Goal: Communication & Community: Participate in discussion

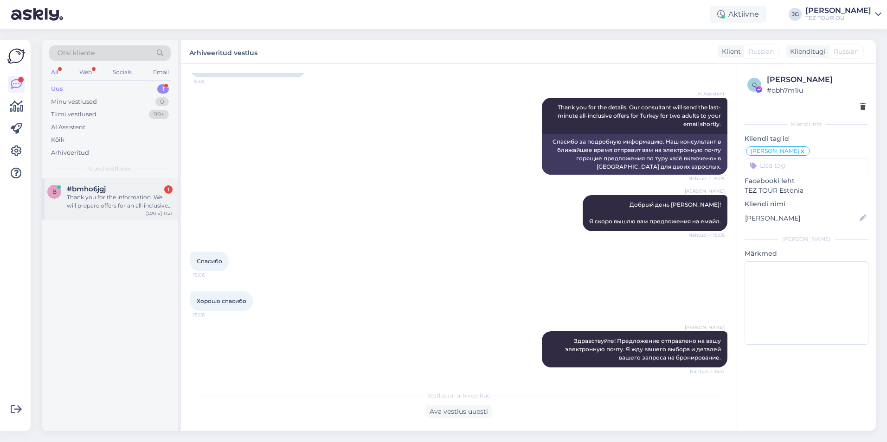
click at [102, 198] on div "Thank you for the information. We will prepare offers for an all-inclusive pack…" at bounding box center [120, 201] width 106 height 17
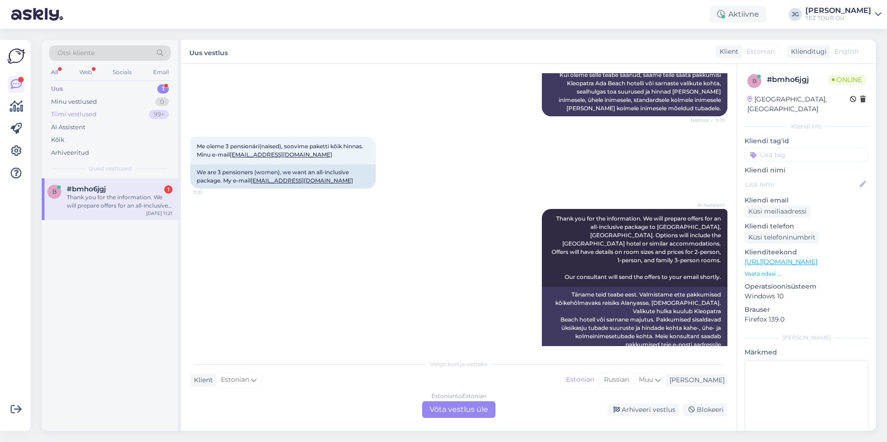
click at [109, 116] on div "Tiimi vestlused 99+" at bounding box center [109, 114] width 121 height 13
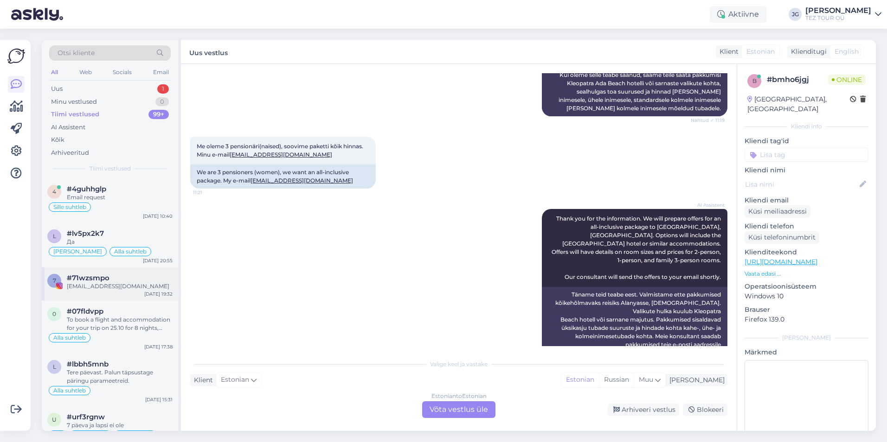
click at [96, 289] on div "[EMAIL_ADDRESS][DOMAIN_NAME]" at bounding box center [120, 286] width 106 height 8
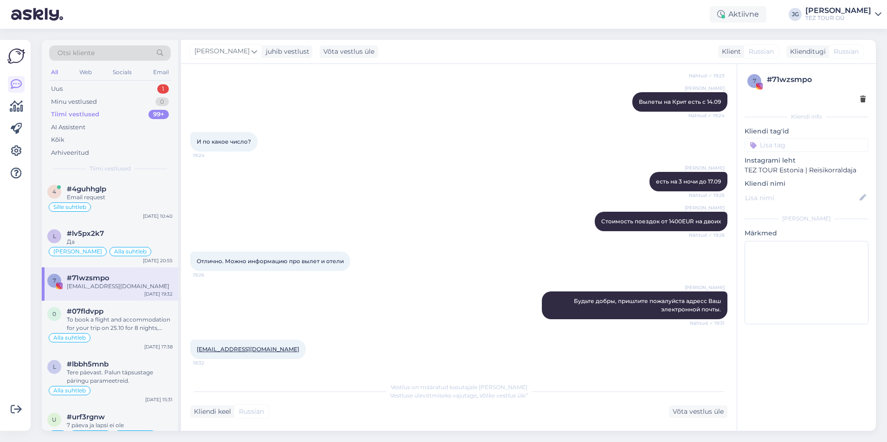
click at [777, 147] on input at bounding box center [806, 145] width 124 height 14
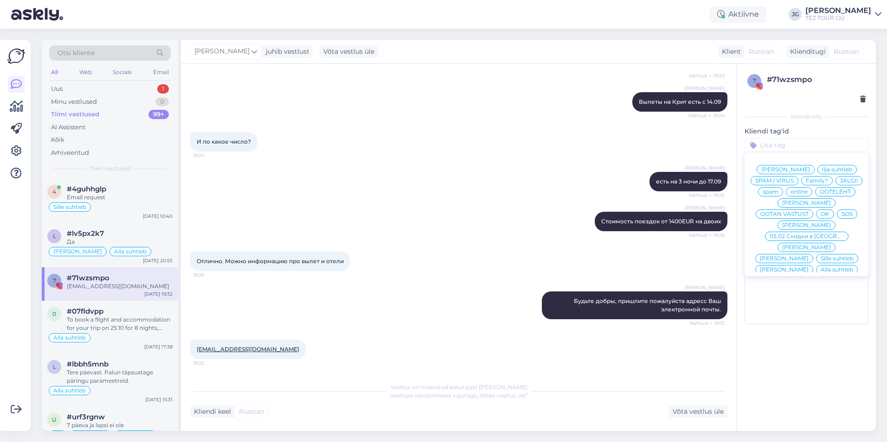
click at [822, 171] on span "Ilja suhtleb" at bounding box center [837, 170] width 30 height 6
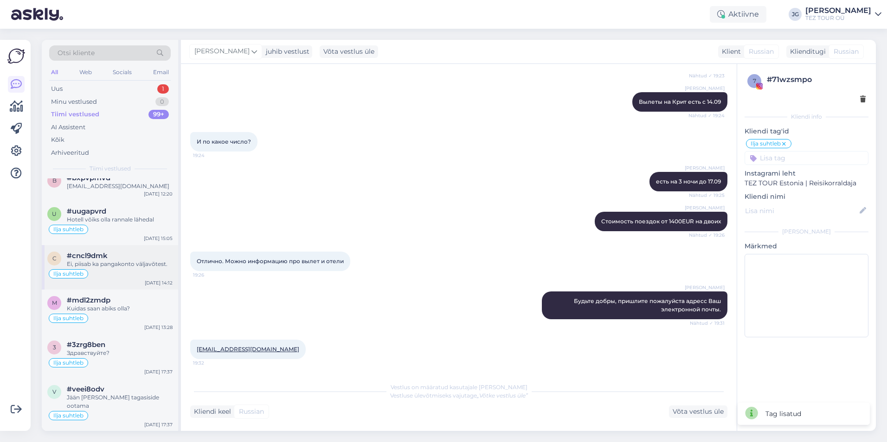
scroll to position [232, 0]
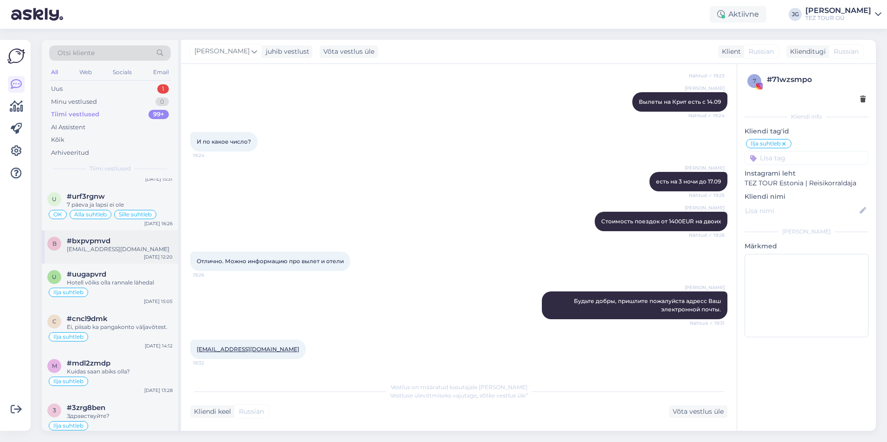
click at [98, 250] on div "[EMAIL_ADDRESS][DOMAIN_NAME]" at bounding box center [120, 249] width 106 height 8
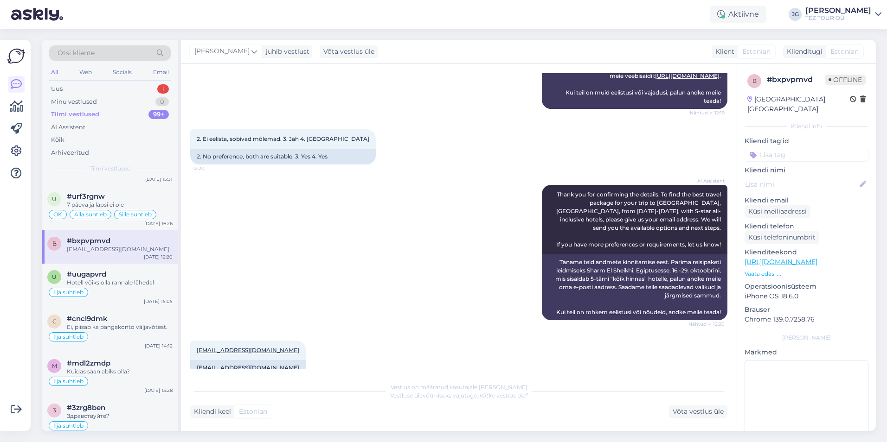
click at [768, 148] on input at bounding box center [806, 155] width 124 height 14
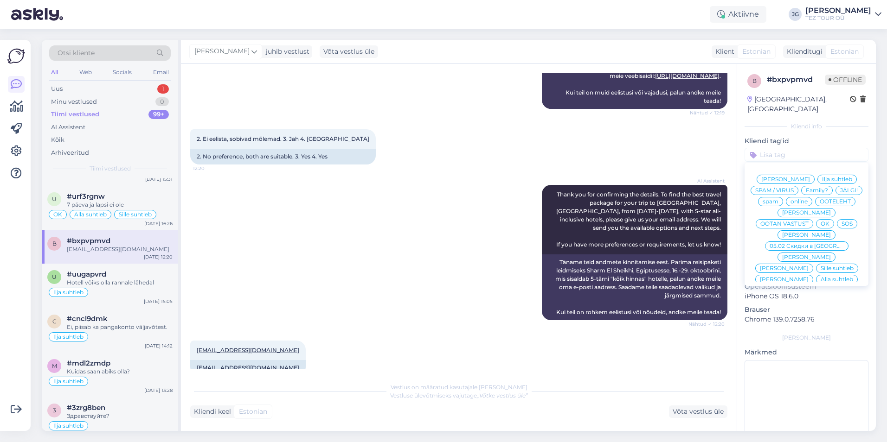
click at [820, 277] on span "Alla suhtleb" at bounding box center [836, 280] width 32 height 6
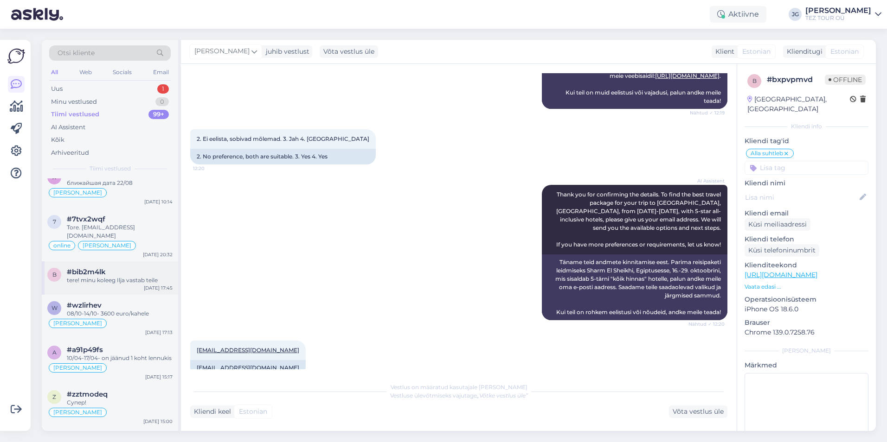
scroll to position [1113, 0]
click at [112, 277] on div "tere! minu koleeg Ilja vastab teile" at bounding box center [120, 281] width 106 height 8
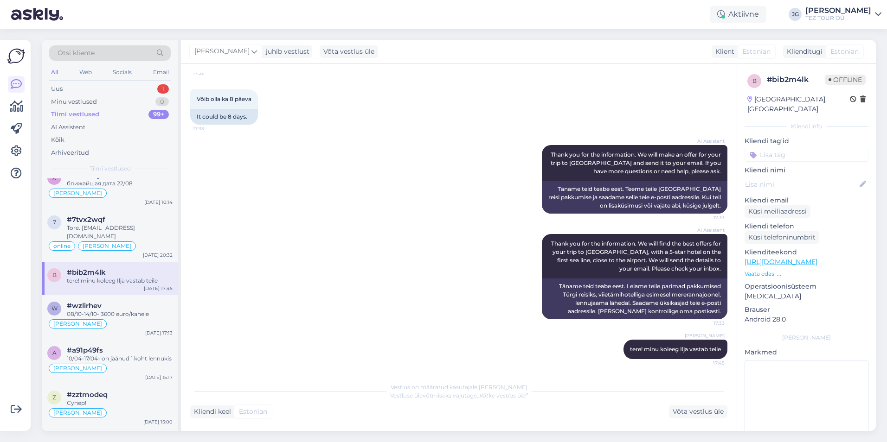
click at [781, 148] on input at bounding box center [806, 155] width 124 height 14
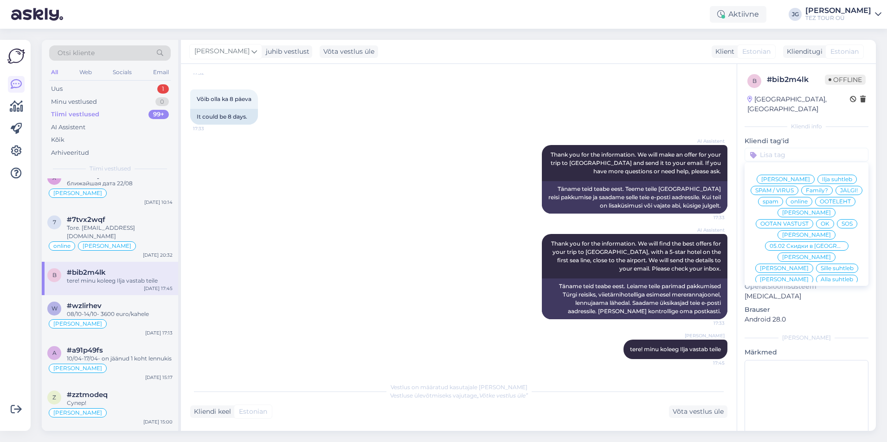
click at [813, 275] on div "[PERSON_NAME]" at bounding box center [784, 279] width 58 height 9
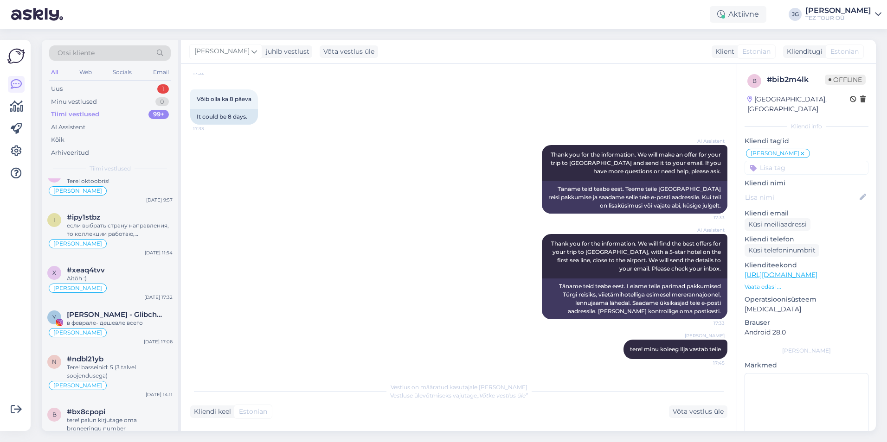
scroll to position [2272, 0]
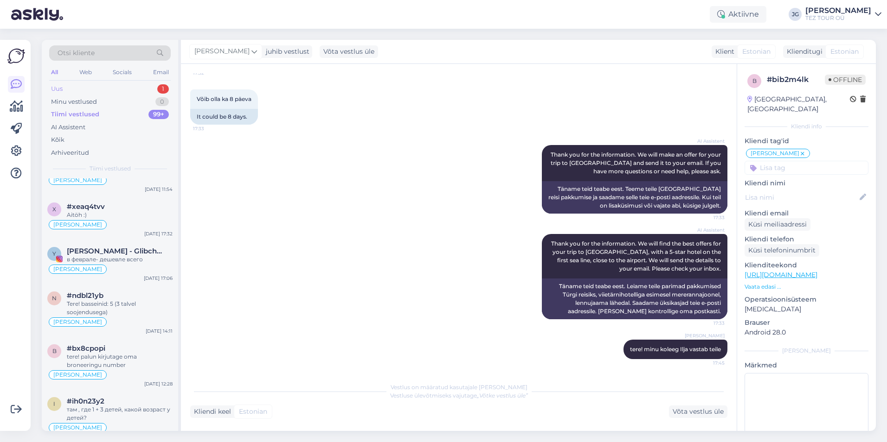
click at [57, 86] on div "Uus" at bounding box center [57, 88] width 12 height 9
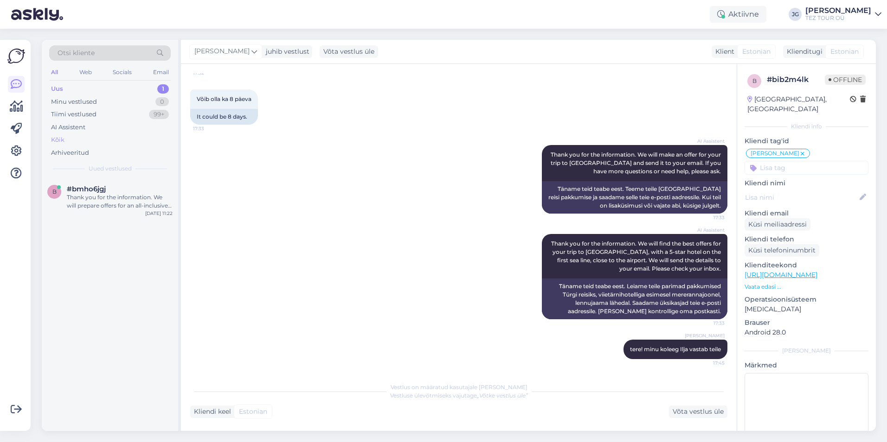
scroll to position [0, 0]
type textarea "rmation. We will prepare offers for"
click at [127, 201] on div "Thank you for the information. We will prepare offers for an all-inclusive pack…" at bounding box center [120, 201] width 106 height 17
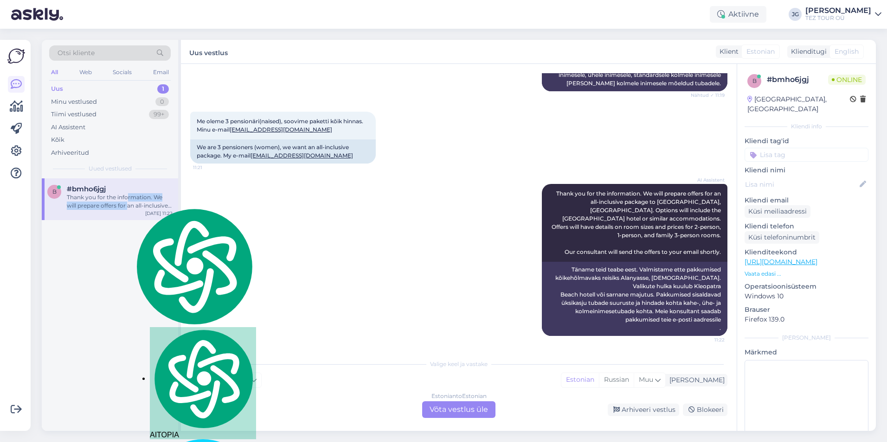
scroll to position [414, 0]
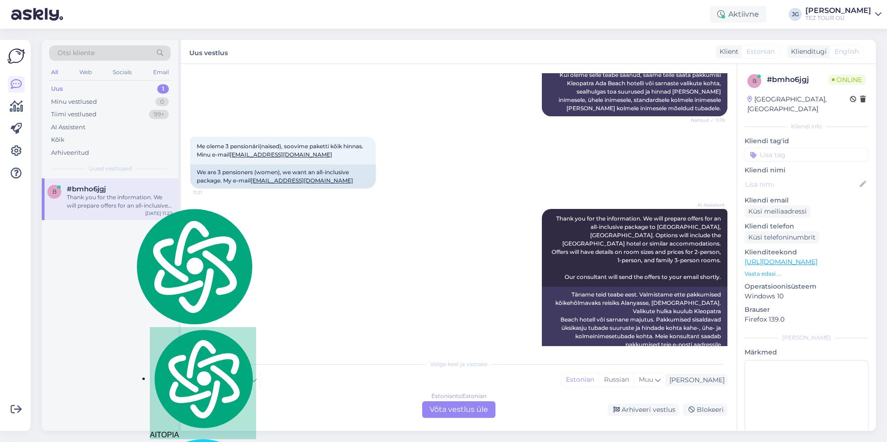
click at [411, 307] on div "AI Assistent Thank you for the information. We will prepare offers for an all-i…" at bounding box center [458, 285] width 537 height 172
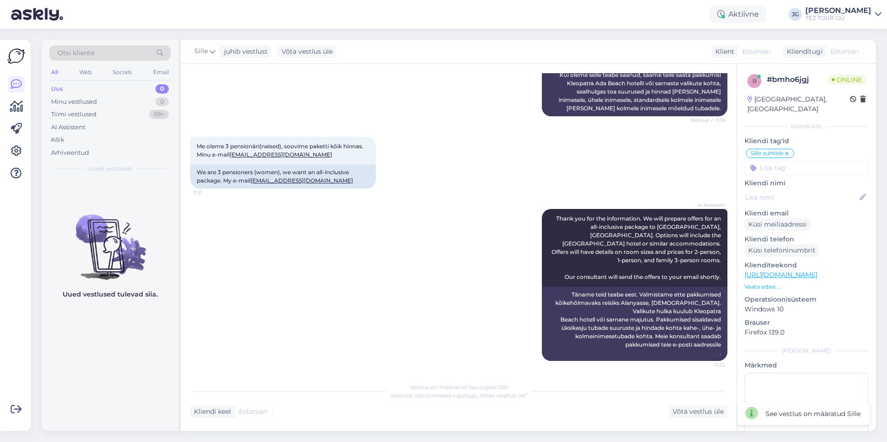
scroll to position [391, 0]
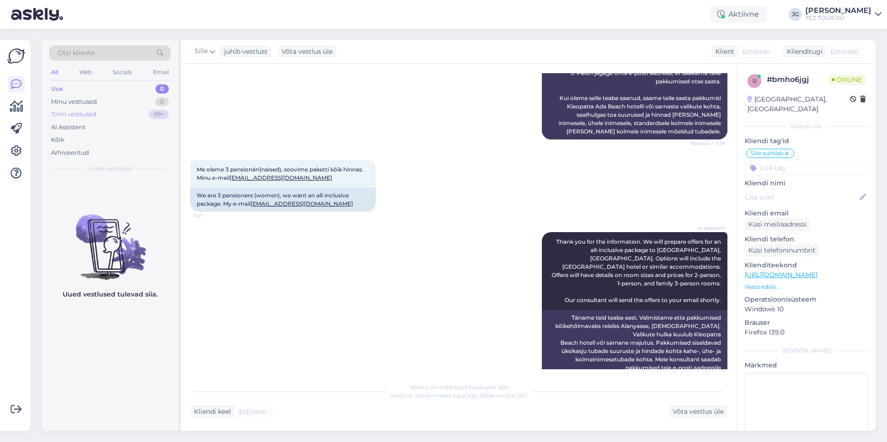
click at [86, 117] on div "Tiimi vestlused" at bounding box center [73, 114] width 45 height 9
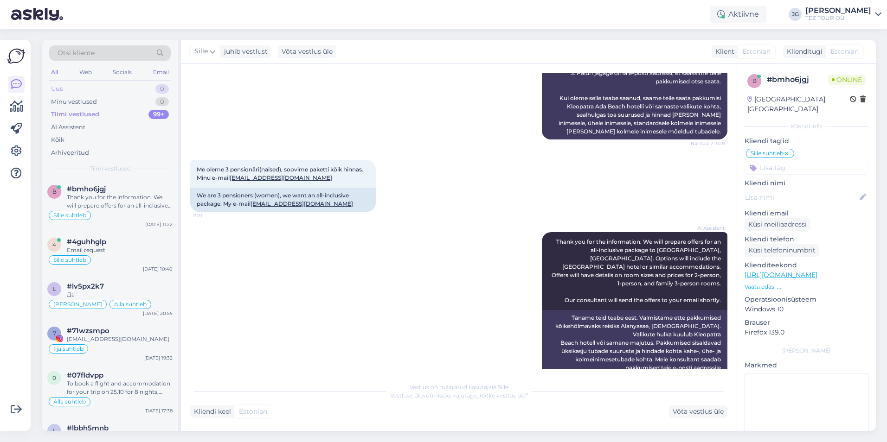
click at [83, 89] on div "Uus 0" at bounding box center [109, 89] width 121 height 13
